Goal: Task Accomplishment & Management: Complete application form

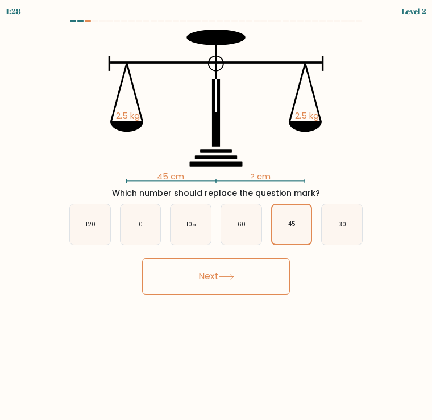
click at [246, 280] on button "Next" at bounding box center [216, 277] width 148 height 36
click at [234, 275] on icon at bounding box center [226, 277] width 15 height 6
click at [223, 282] on button "Next" at bounding box center [216, 277] width 148 height 36
click at [216, 278] on button "Next" at bounding box center [216, 277] width 148 height 36
click at [256, 279] on button "Next" at bounding box center [216, 277] width 148 height 36
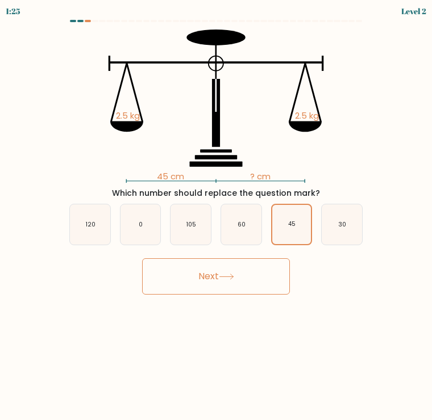
click at [256, 278] on button "Next" at bounding box center [216, 277] width 148 height 36
click at [255, 278] on button "Next" at bounding box center [216, 277] width 148 height 36
click at [240, 221] on text "60" at bounding box center [242, 224] width 8 height 9
click at [217, 216] on input "d. 60" at bounding box center [216, 213] width 1 height 6
radio input "true"
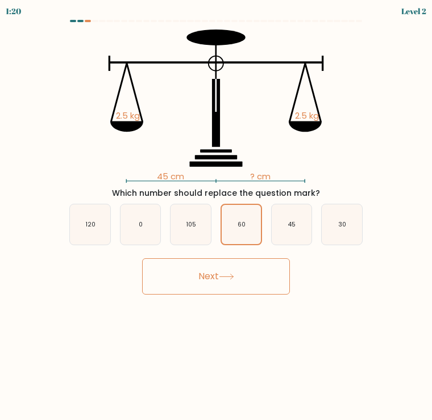
click at [265, 282] on button "Next" at bounding box center [216, 277] width 148 height 36
click at [343, 218] on icon "30" at bounding box center [342, 225] width 40 height 40
click at [217, 216] on input "f. 30" at bounding box center [216, 213] width 1 height 6
radio input "true"
click at [257, 292] on button "Next" at bounding box center [216, 277] width 148 height 36
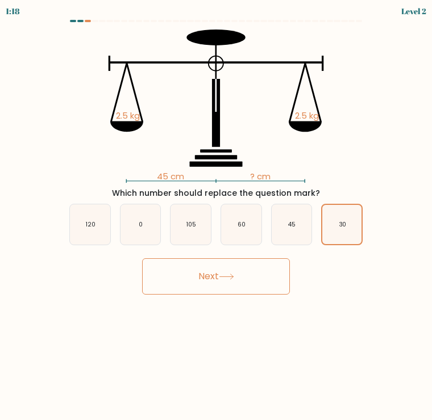
click at [257, 292] on button "Next" at bounding box center [216, 277] width 148 height 36
click at [254, 288] on button "Next" at bounding box center [216, 277] width 148 height 36
click at [254, 287] on button "Next" at bounding box center [216, 277] width 148 height 36
click at [256, 279] on button "Next" at bounding box center [216, 277] width 148 height 36
click at [256, 278] on button "Next" at bounding box center [216, 277] width 148 height 36
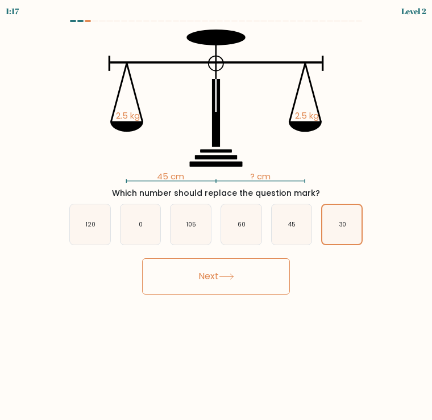
click at [124, 225] on icon "0" at bounding box center [140, 225] width 40 height 40
click at [216, 216] on input "b. 0" at bounding box center [216, 213] width 1 height 6
radio input "true"
click at [219, 280] on button "Next" at bounding box center [216, 277] width 148 height 36
click at [218, 279] on button "Next" at bounding box center [216, 277] width 148 height 36
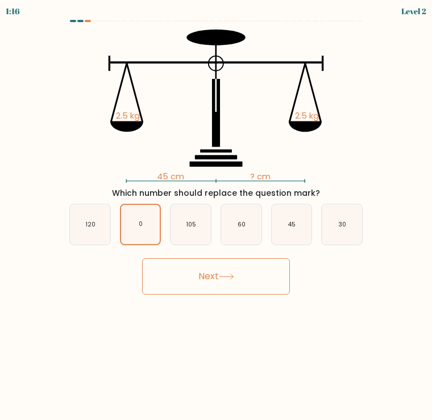
click at [88, 231] on icon "120" at bounding box center [90, 225] width 40 height 40
click at [216, 216] on input "a. 120" at bounding box center [216, 213] width 1 height 6
radio input "true"
click at [223, 281] on button "Next" at bounding box center [216, 277] width 148 height 36
click at [220, 281] on button "Next" at bounding box center [216, 277] width 148 height 36
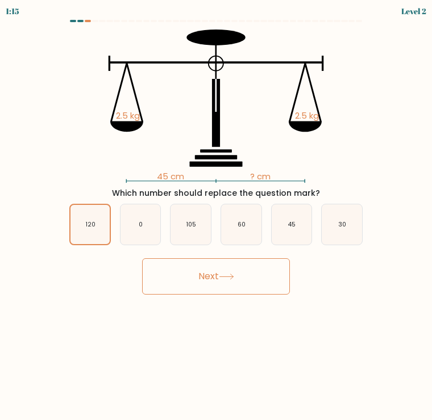
click at [220, 281] on button "Next" at bounding box center [216, 277] width 148 height 36
click at [195, 233] on icon "105" at bounding box center [190, 225] width 40 height 40
click at [216, 216] on input "c. 105" at bounding box center [216, 213] width 1 height 6
radio input "true"
click at [245, 290] on button "Next" at bounding box center [216, 277] width 148 height 36
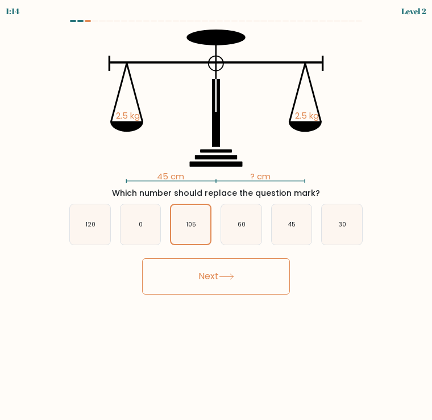
click at [252, 281] on button "Next" at bounding box center [216, 277] width 148 height 36
click at [252, 280] on button "Next" at bounding box center [216, 277] width 148 height 36
click at [257, 268] on button "Next" at bounding box center [216, 277] width 148 height 36
click at [250, 222] on icon "60" at bounding box center [241, 225] width 40 height 40
click at [217, 216] on input "d. 60" at bounding box center [216, 213] width 1 height 6
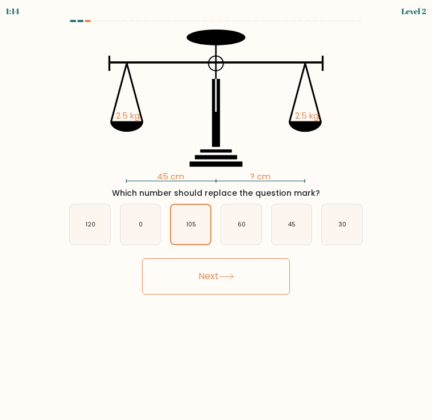
radio input "true"
click at [265, 278] on button "Next" at bounding box center [216, 277] width 148 height 36
click at [253, 272] on button "Next" at bounding box center [216, 277] width 148 height 36
click at [224, 280] on icon at bounding box center [226, 277] width 15 height 6
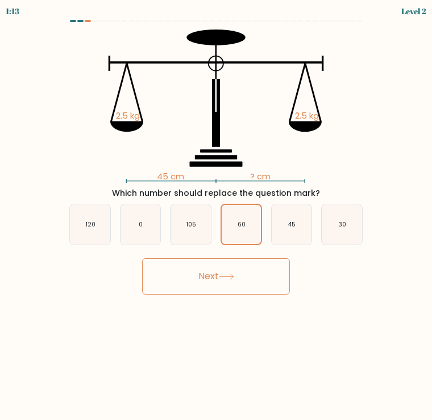
click at [239, 270] on button "Next" at bounding box center [216, 277] width 148 height 36
click at [287, 226] on icon "45" at bounding box center [292, 225] width 40 height 40
click at [217, 216] on input "e. 45" at bounding box center [216, 213] width 1 height 6
radio input "true"
click at [265, 276] on button "Next" at bounding box center [216, 277] width 148 height 36
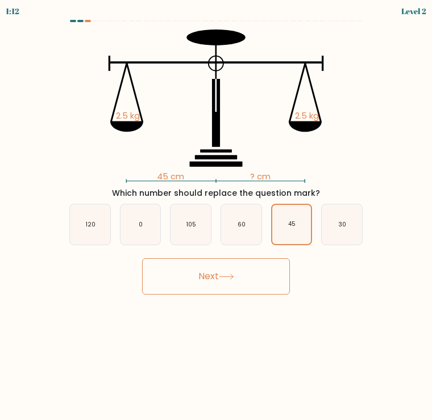
click at [264, 276] on button "Next" at bounding box center [216, 277] width 148 height 36
click at [278, 272] on button "Next" at bounding box center [216, 277] width 148 height 36
click at [328, 232] on icon "30" at bounding box center [342, 225] width 40 height 40
click at [217, 216] on input "f. 30" at bounding box center [216, 213] width 1 height 6
radio input "true"
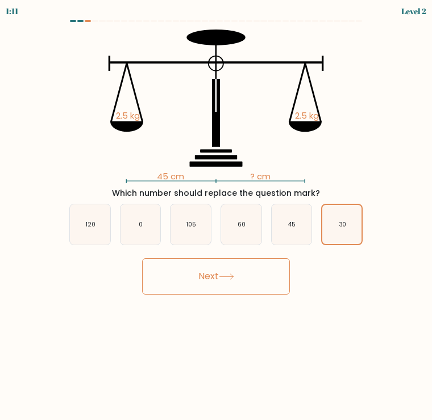
click at [257, 284] on button "Next" at bounding box center [216, 277] width 148 height 36
click at [257, 273] on button "Next" at bounding box center [216, 277] width 148 height 36
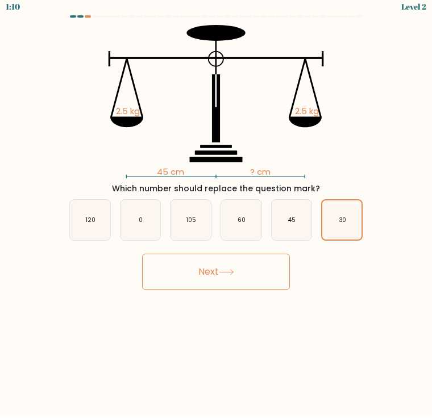
scroll to position [12, 0]
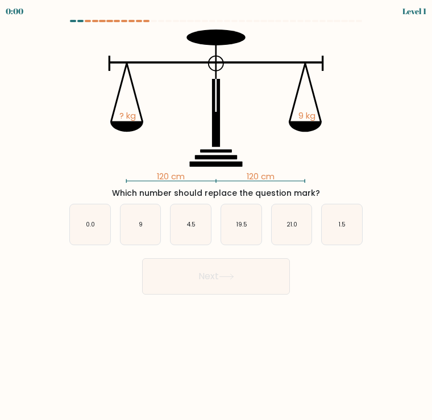
click at [340, 190] on div "Which number should replace the question mark?" at bounding box center [216, 194] width 298 height 12
click at [359, 205] on icon "1.5" at bounding box center [342, 225] width 40 height 40
click at [217, 210] on input "f. 1.5" at bounding box center [216, 213] width 1 height 6
radio input "true"
